Goal: Information Seeking & Learning: Learn about a topic

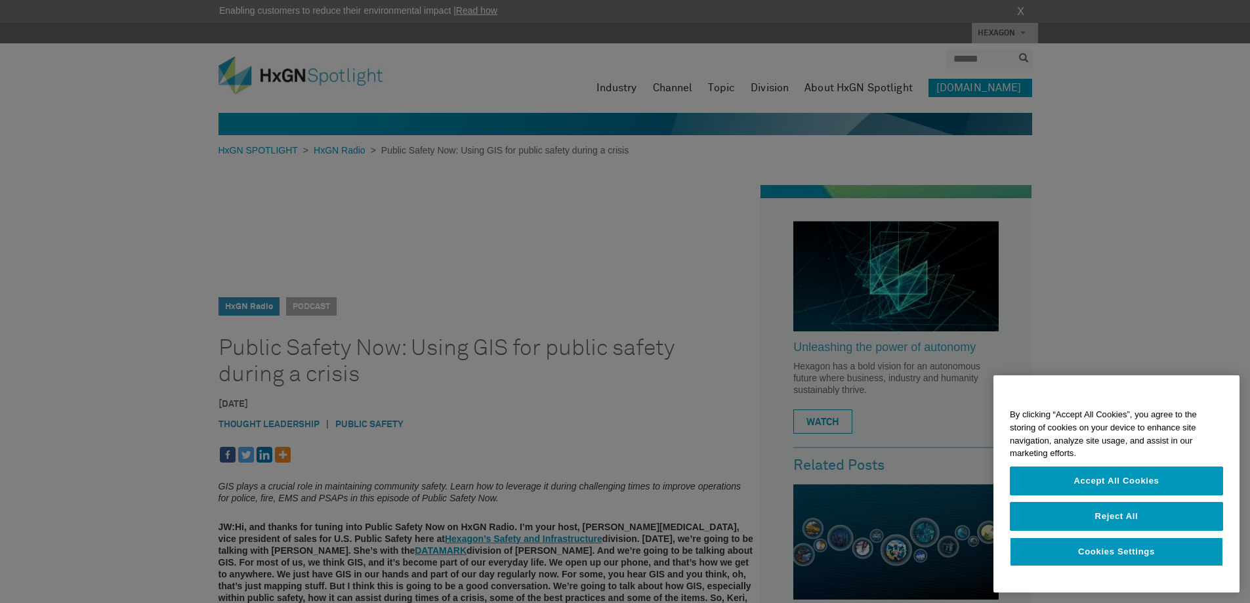
click at [446, 380] on div at bounding box center [625, 301] width 1250 height 603
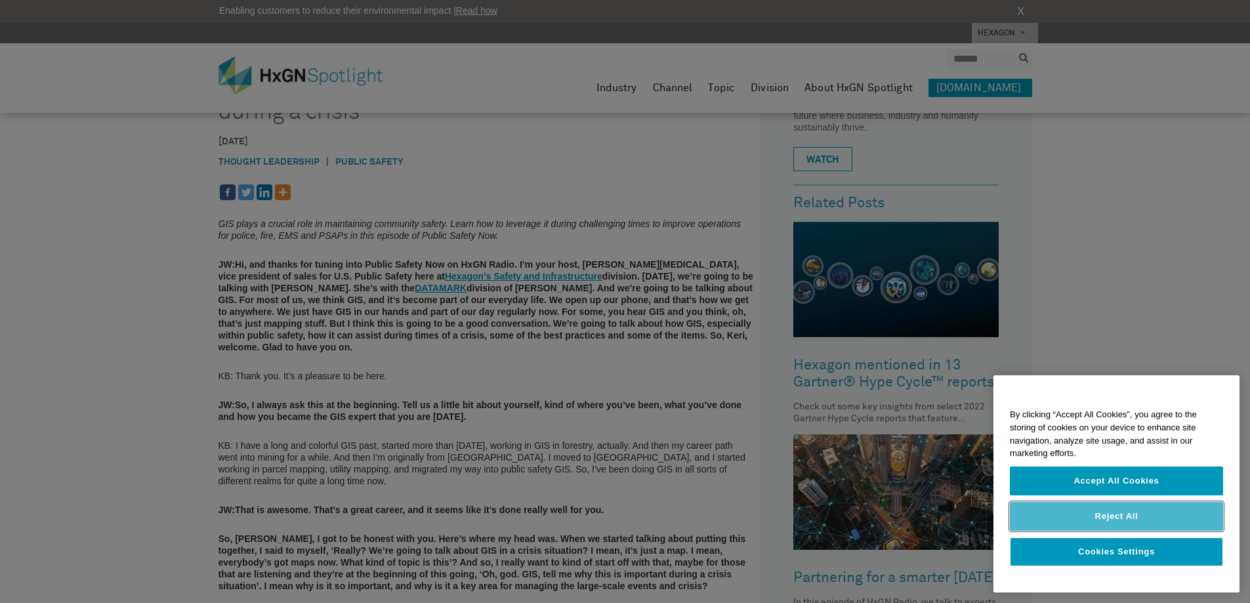
click at [1102, 518] on button "Reject All" at bounding box center [1116, 516] width 213 height 29
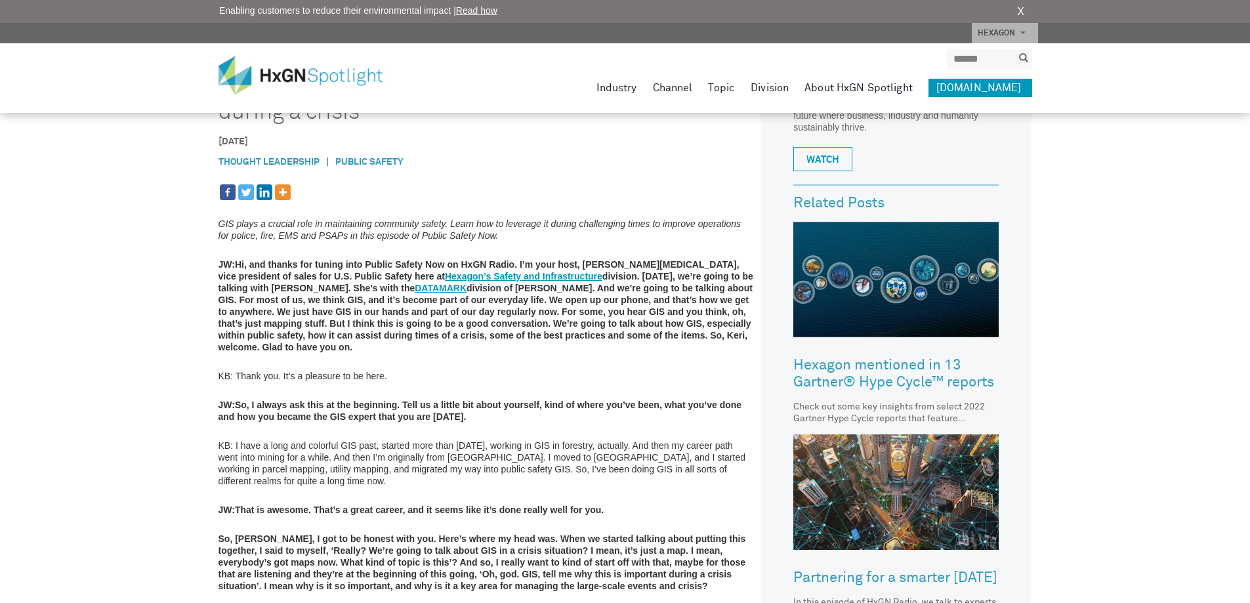
scroll to position [0, 0]
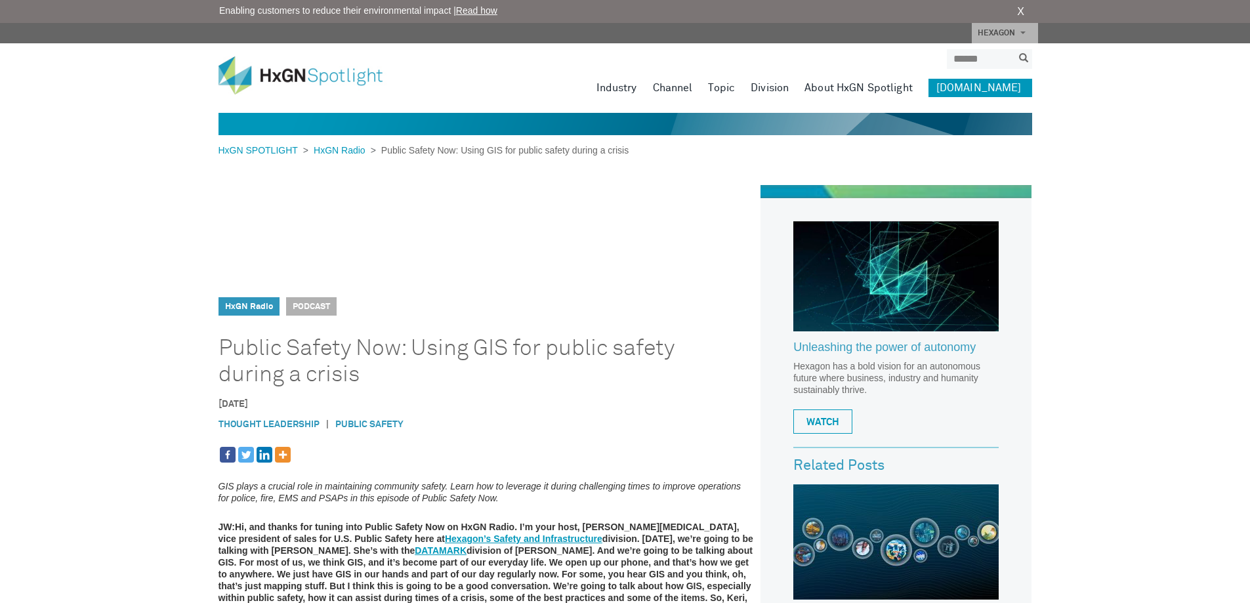
click at [304, 310] on span "Podcast" at bounding box center [311, 306] width 51 height 18
click at [310, 305] on span "Podcast" at bounding box center [311, 306] width 51 height 18
click at [230, 304] on link "HxGN Radio" at bounding box center [249, 306] width 48 height 9
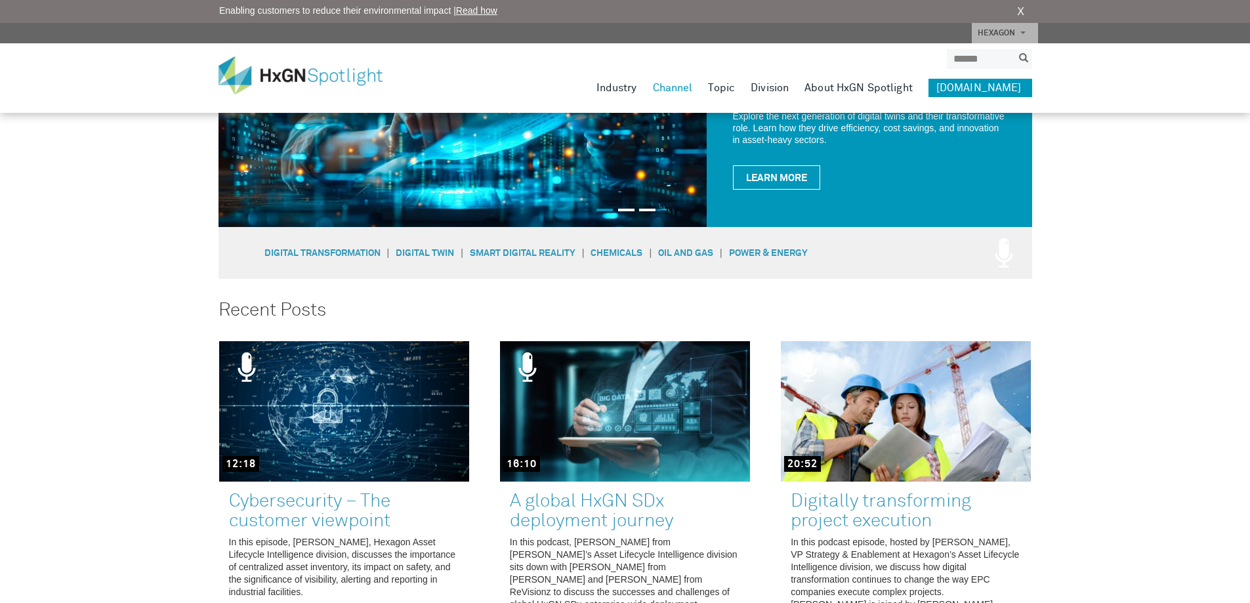
scroll to position [525, 0]
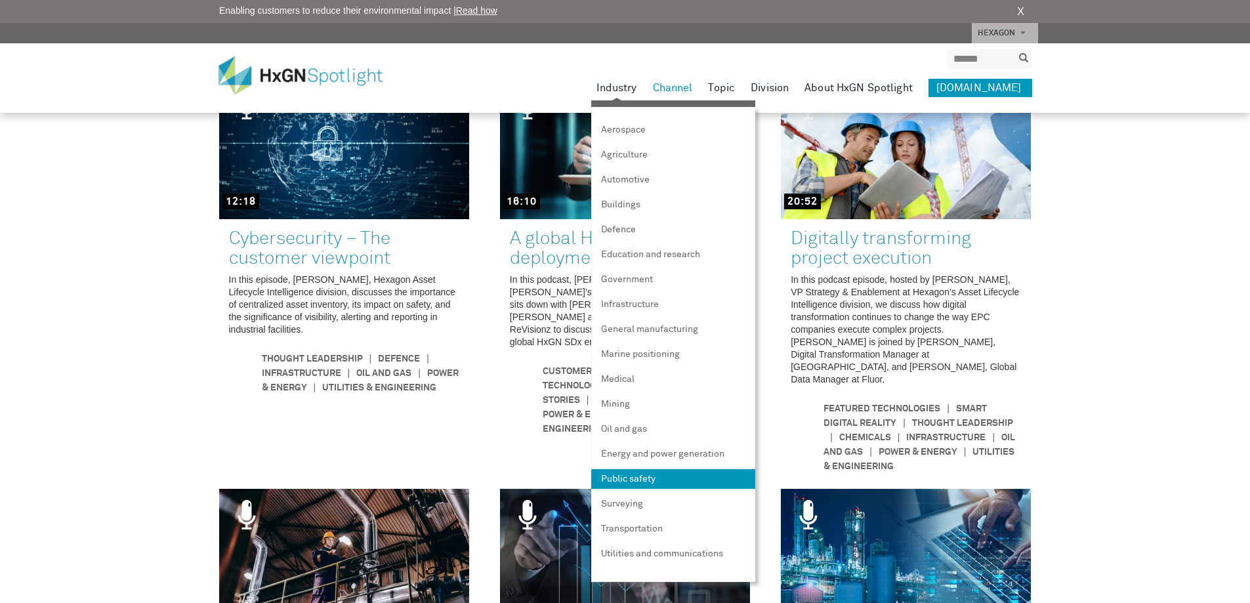
click at [658, 476] on link "Public safety" at bounding box center [673, 479] width 164 height 20
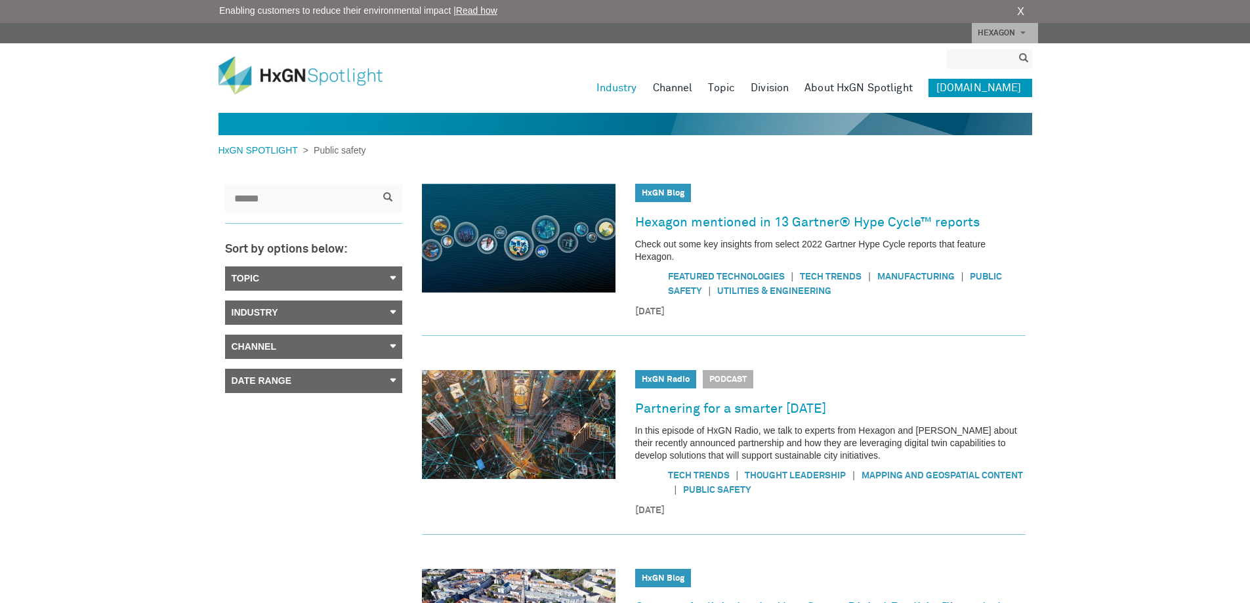
click at [993, 52] on input "search" at bounding box center [980, 59] width 66 height 20
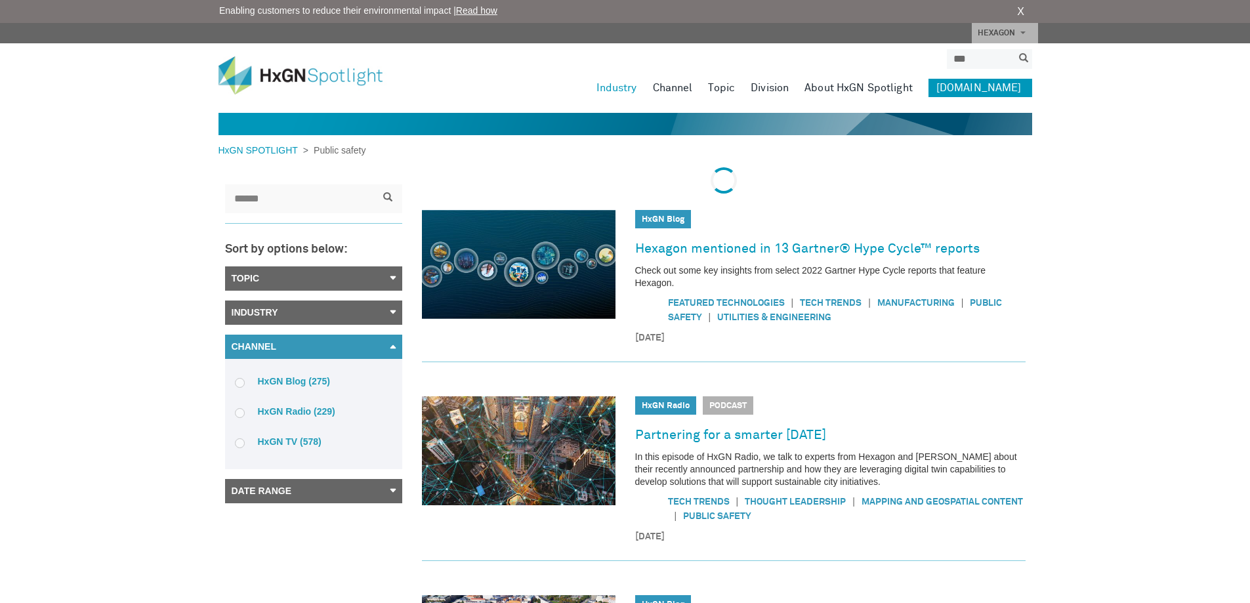
type input "***"
click at [1015, 51] on button "submit" at bounding box center [1023, 58] width 17 height 15
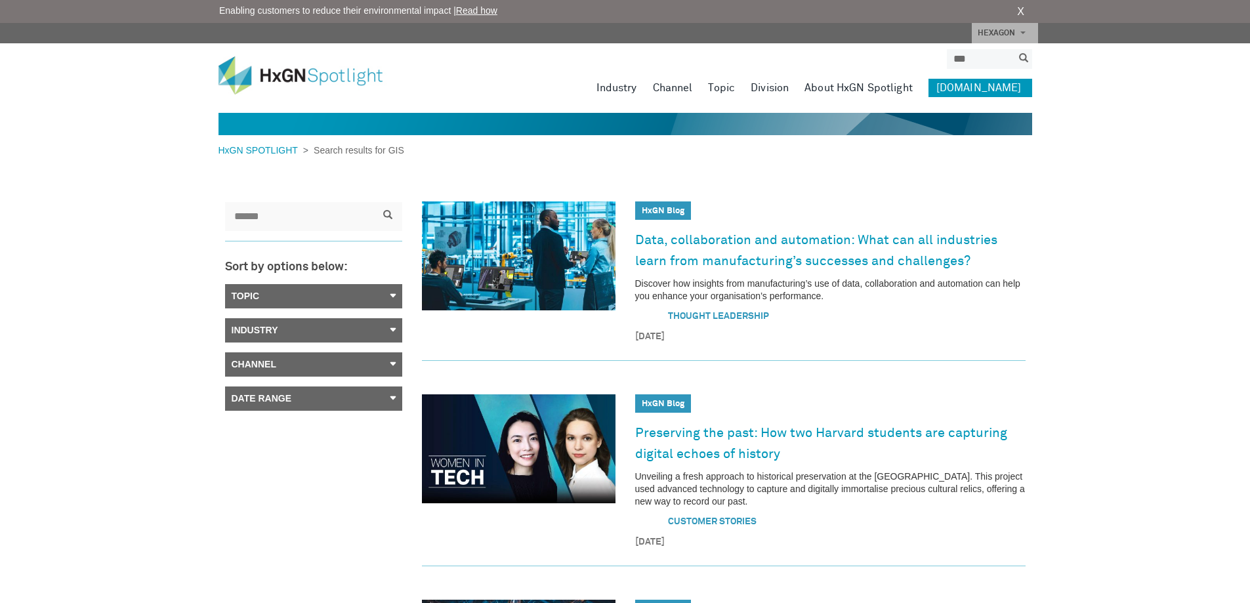
click at [303, 335] on link "Industry" at bounding box center [313, 330] width 177 height 24
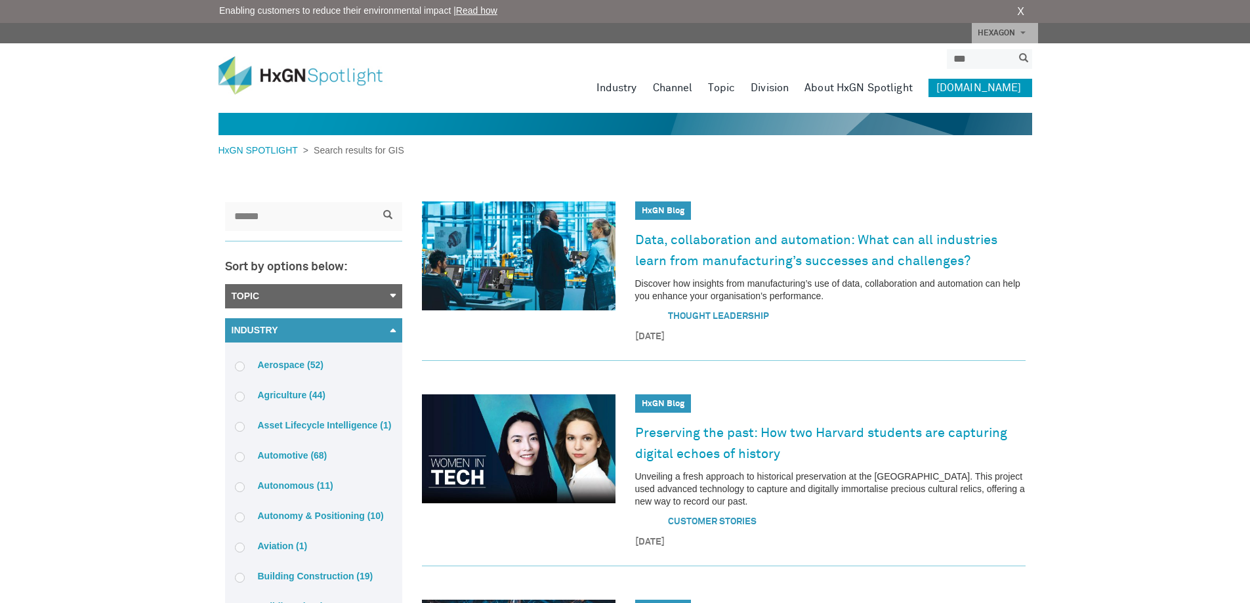
click at [302, 295] on link "Topic" at bounding box center [313, 296] width 177 height 24
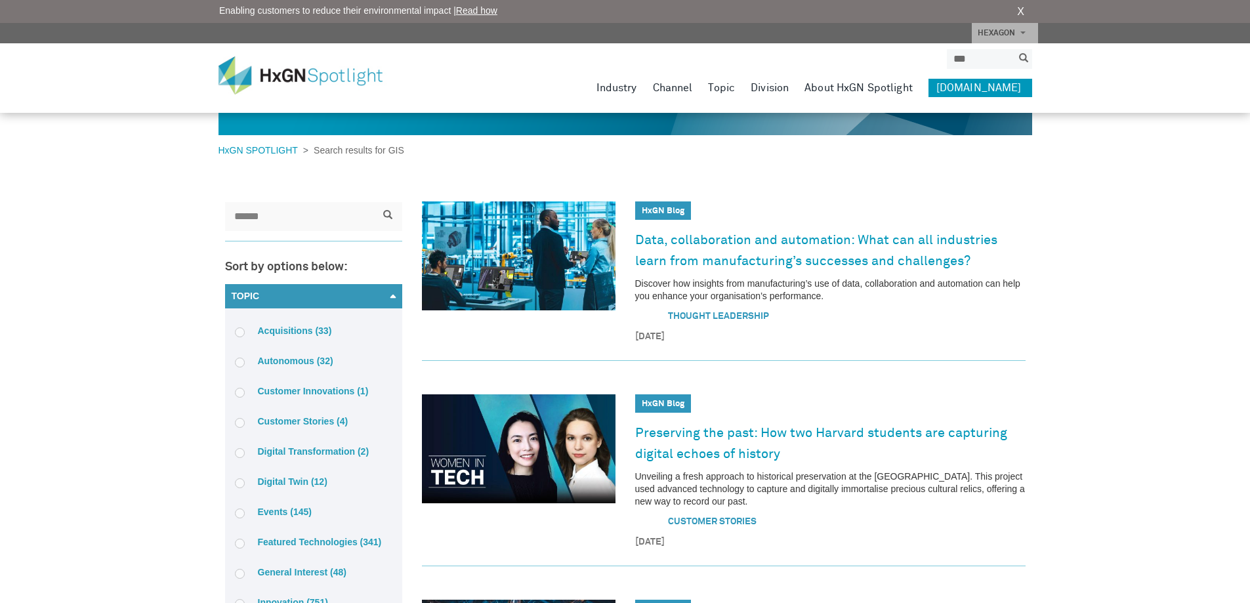
scroll to position [262, 0]
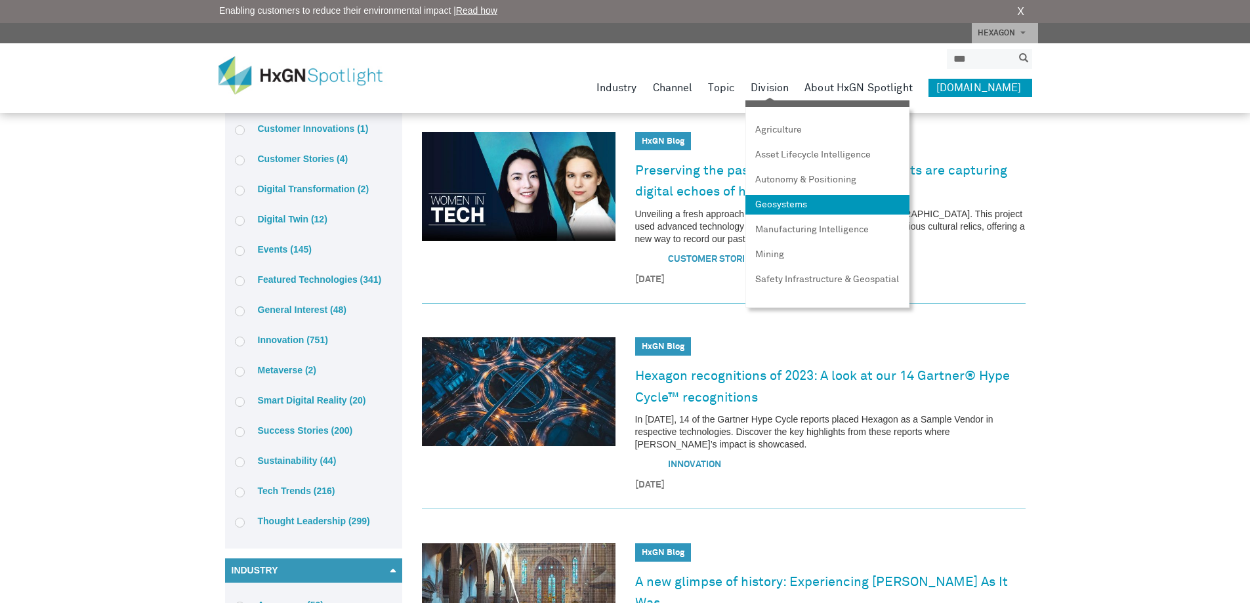
click at [799, 205] on link "Geosystems" at bounding box center [827, 205] width 164 height 20
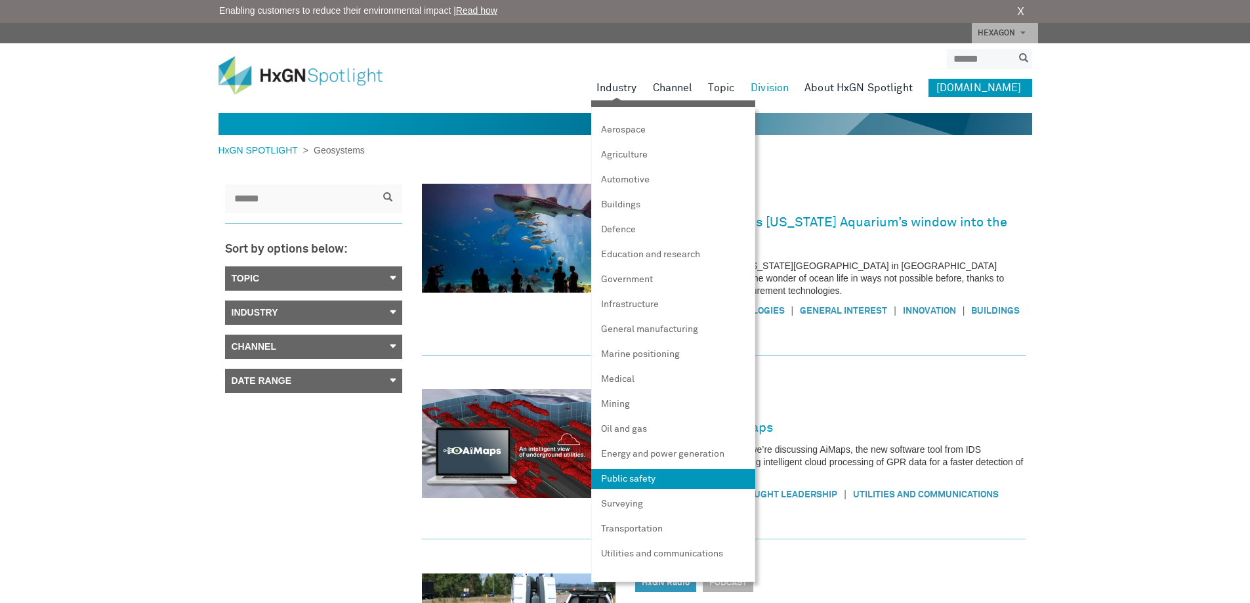
click at [656, 480] on link "Public safety" at bounding box center [673, 479] width 164 height 20
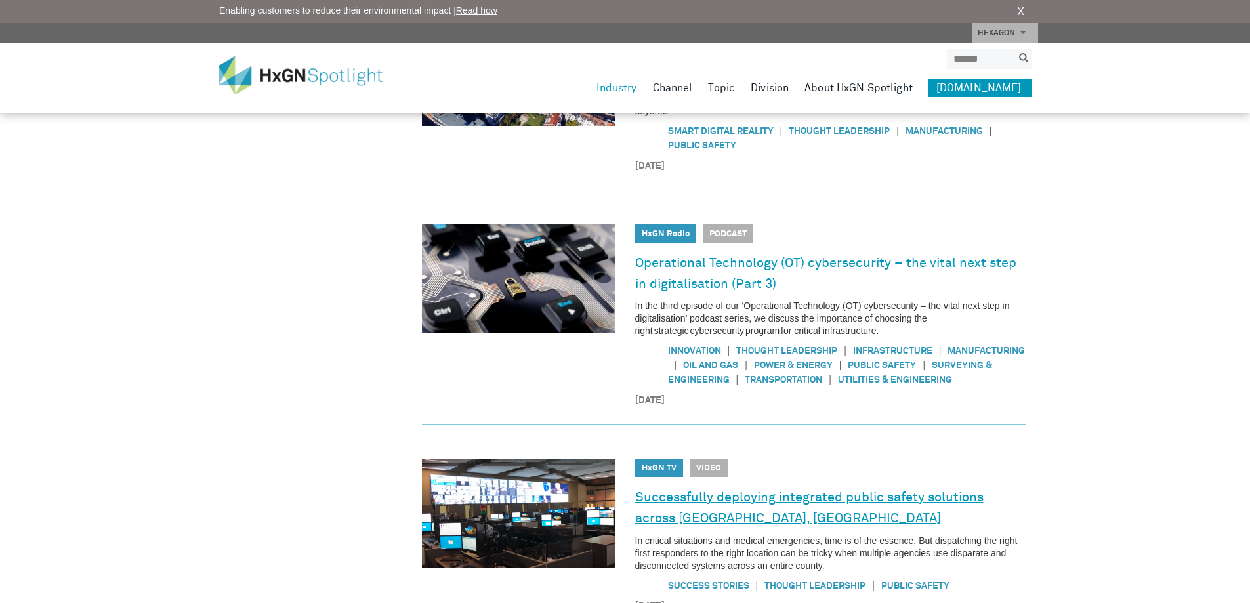
scroll to position [1009, 0]
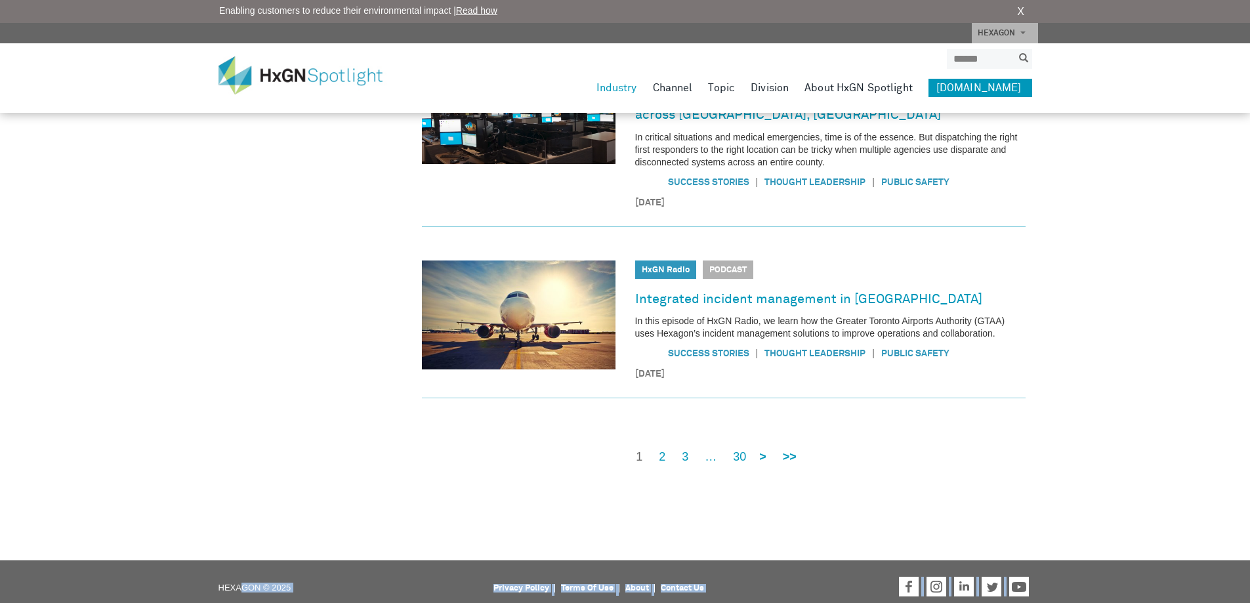
drag, startPoint x: 216, startPoint y: 576, endPoint x: 243, endPoint y: 579, distance: 27.1
click at [243, 579] on div "HEXAGON © 2025 Privacy Policy Terms Of Use About Contact Us Hexagon on Facebook…" at bounding box center [625, 587] width 1250 height 55
drag, startPoint x: 365, startPoint y: 493, endPoint x: 409, endPoint y: 493, distance: 44.6
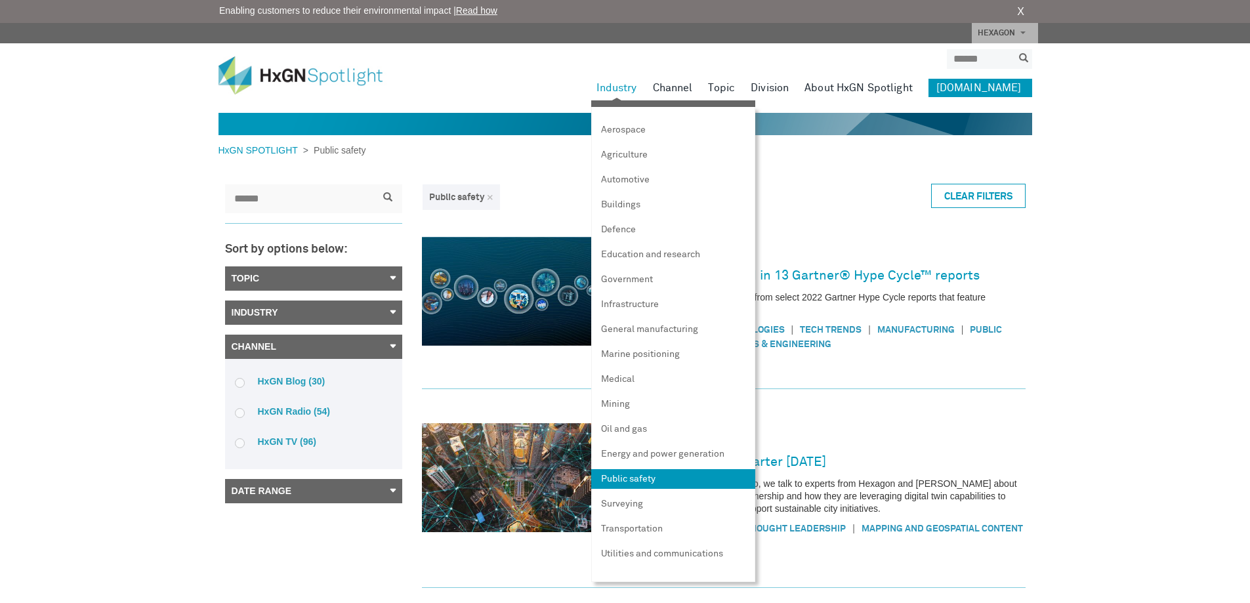
click at [647, 476] on link "Public safety" at bounding box center [673, 479] width 164 height 20
